Goal: Task Accomplishment & Management: Use online tool/utility

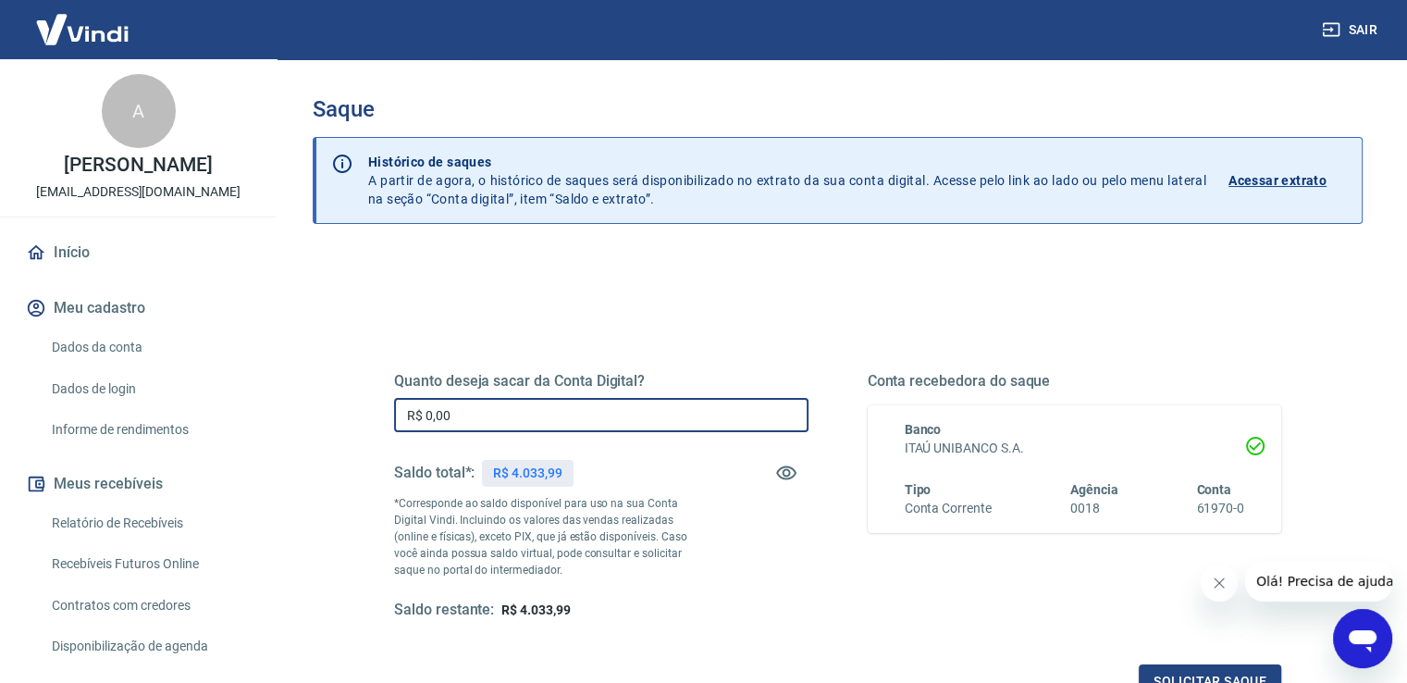
click at [494, 413] on input "R$ 0,00" at bounding box center [601, 415] width 414 height 34
type input "R$ 3.500,00"
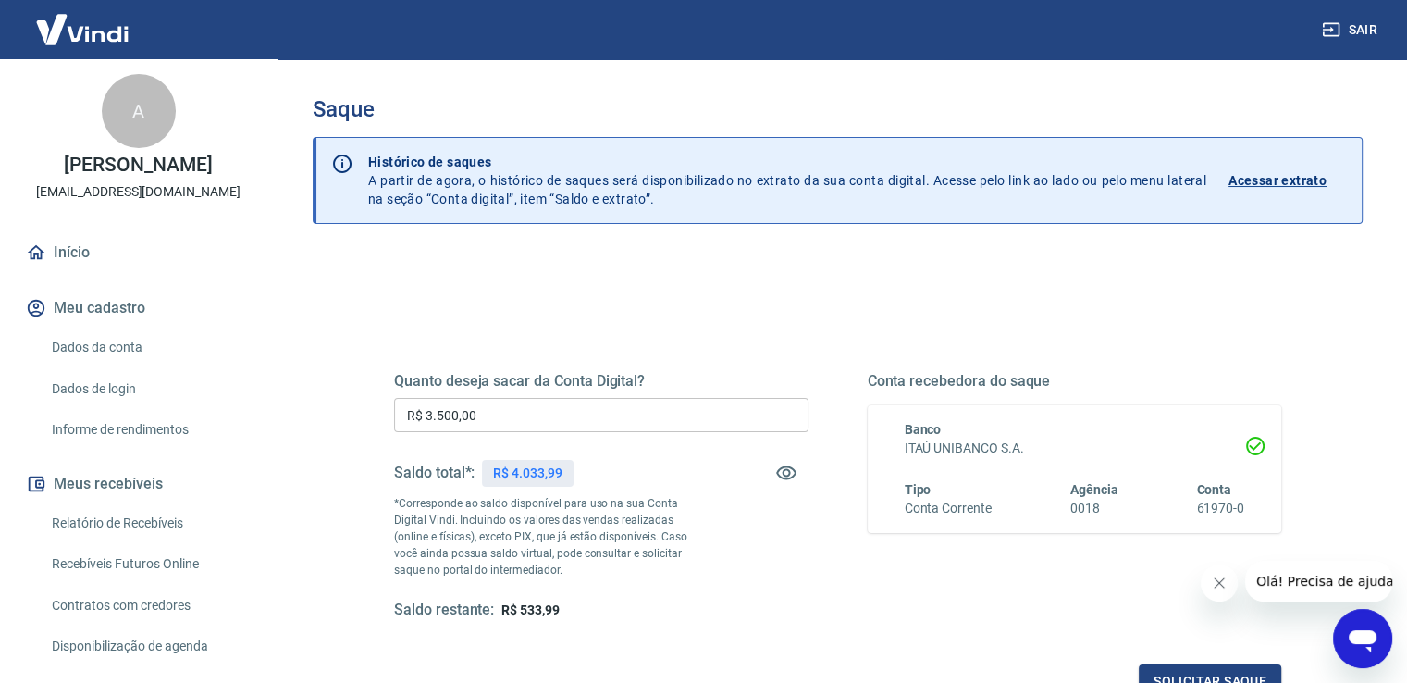
click at [824, 340] on div "Quanto deseja sacar da Conta Digital? R$ 3.500,00 ​ Saldo total*: R$ 4.033,99 *…" at bounding box center [837, 512] width 887 height 371
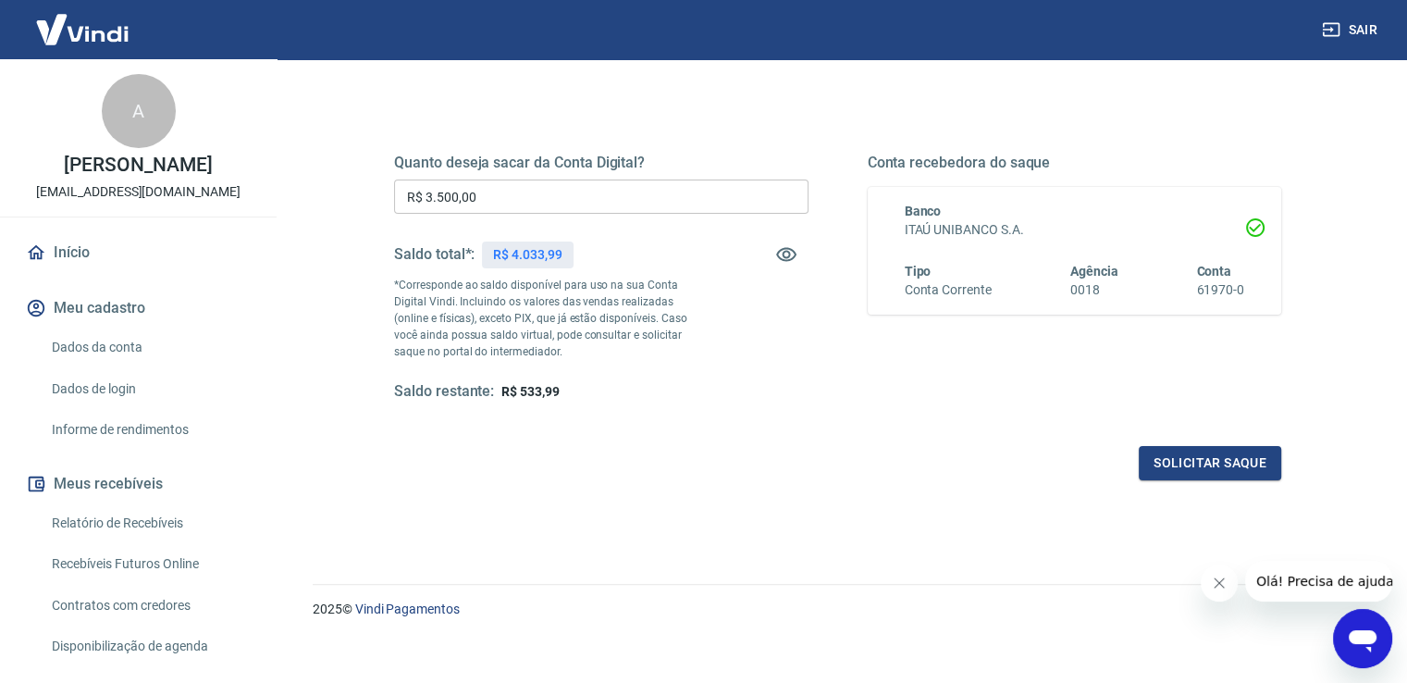
scroll to position [231, 0]
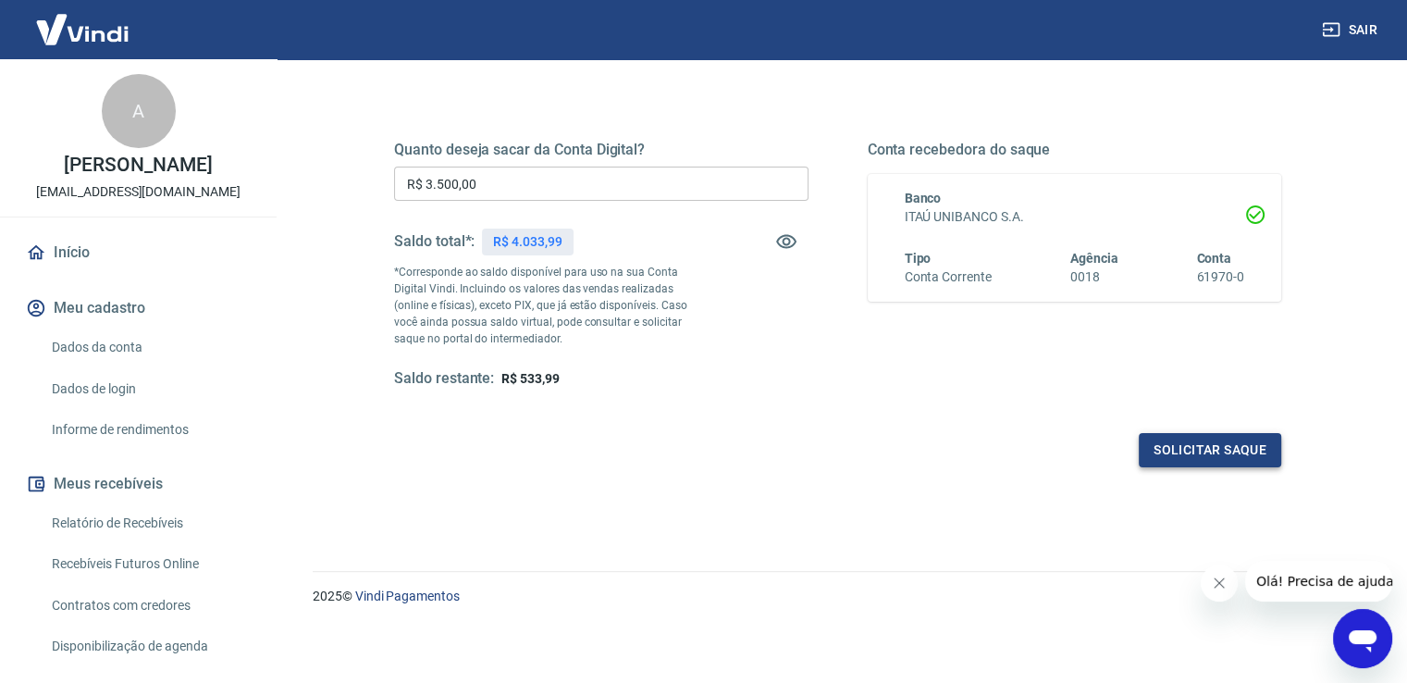
click at [1182, 449] on button "Solicitar saque" at bounding box center [1210, 450] width 142 height 34
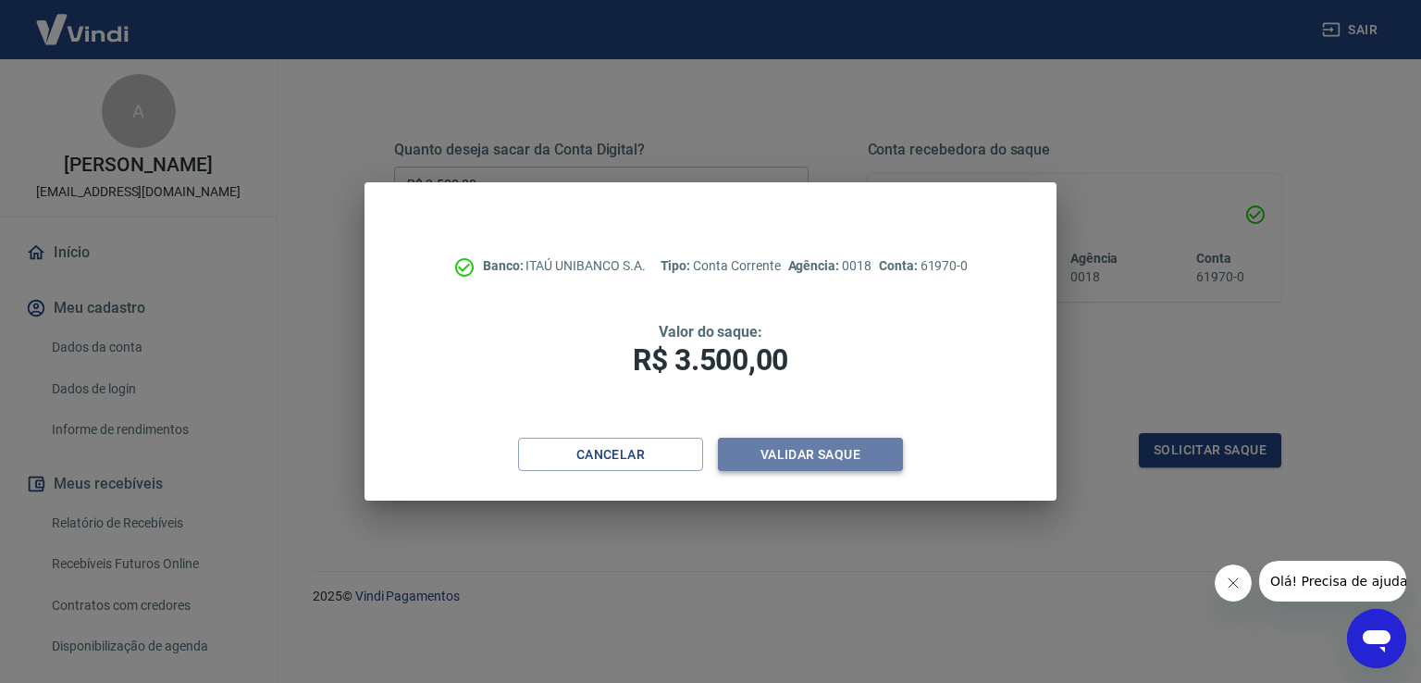
click at [876, 451] on button "Validar saque" at bounding box center [810, 455] width 185 height 34
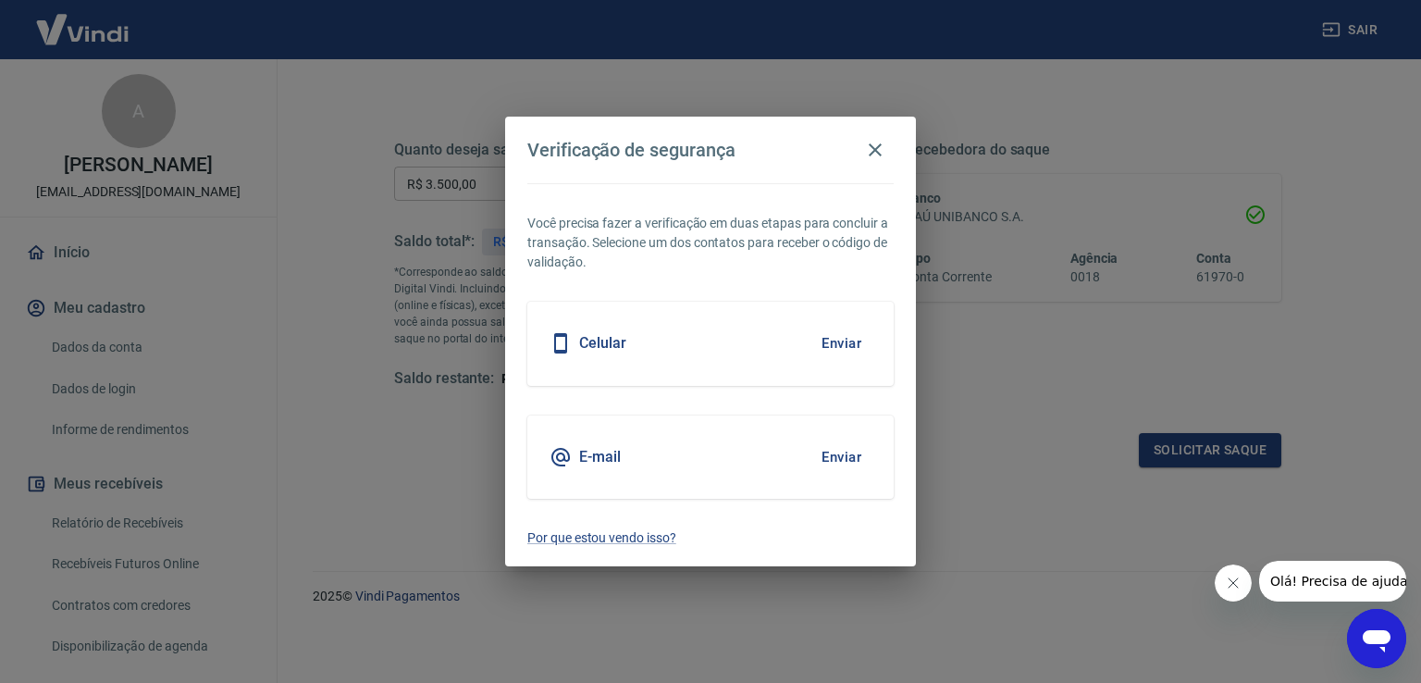
click at [856, 451] on button "Enviar" at bounding box center [841, 457] width 60 height 39
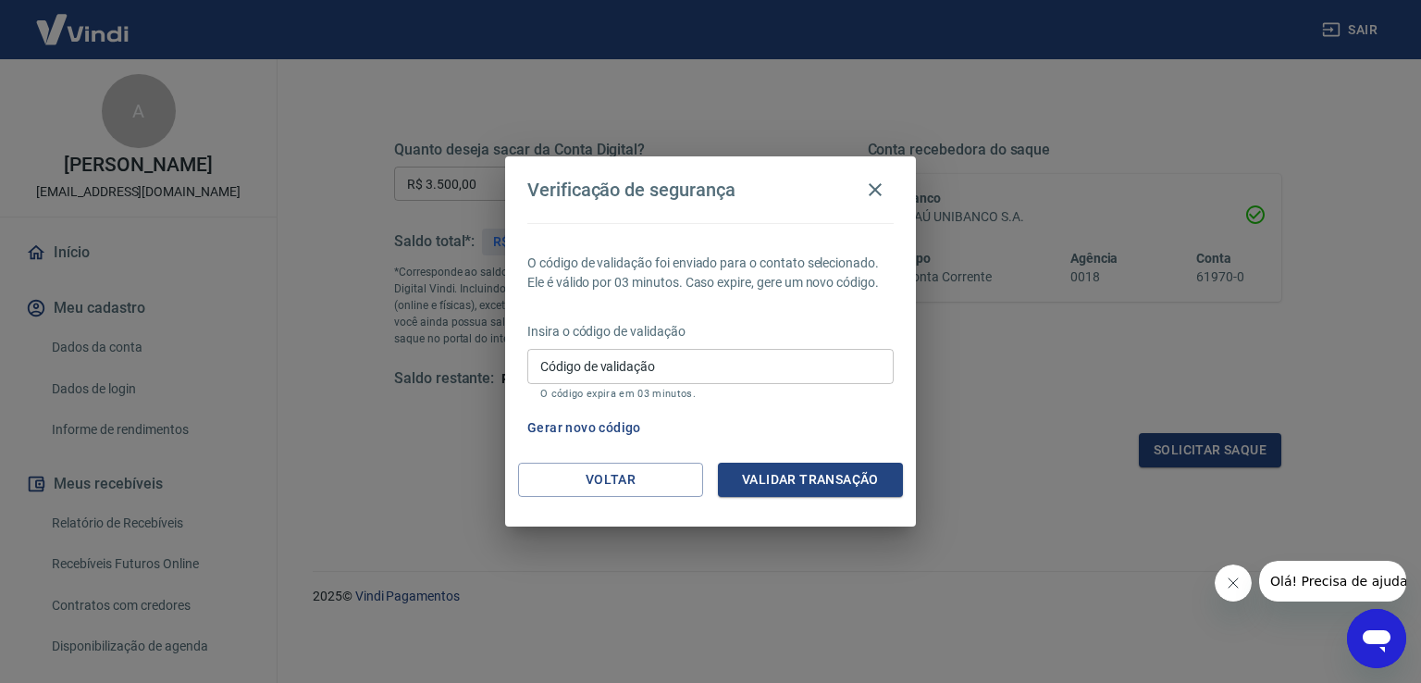
click at [698, 368] on input "Código de validação" at bounding box center [710, 366] width 366 height 34
paste input "816352"
type input "816352"
click at [803, 482] on button "Validar transação" at bounding box center [810, 480] width 185 height 34
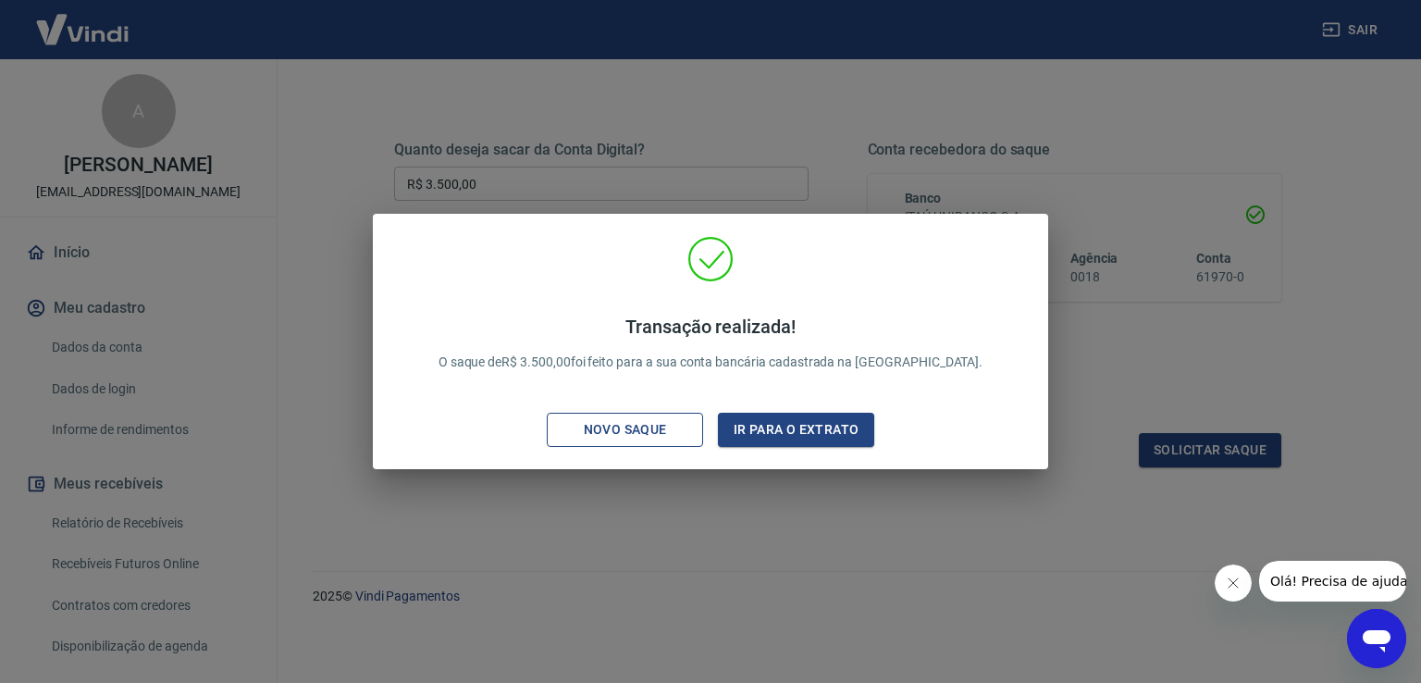
click at [581, 427] on div "Novo saque" at bounding box center [626, 429] width 128 height 23
